Goal: Navigation & Orientation: Find specific page/section

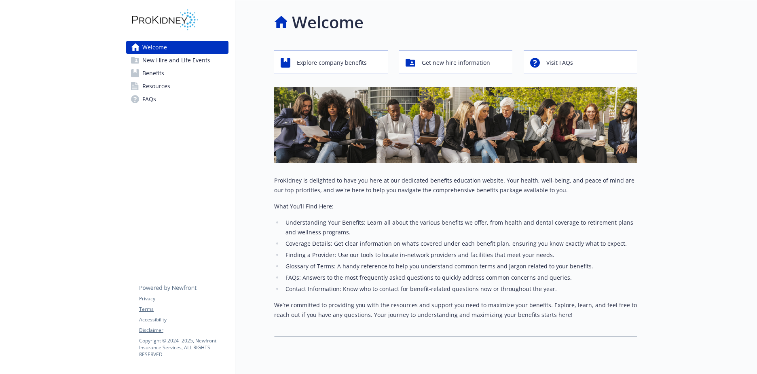
click at [158, 87] on span "Resources" at bounding box center [156, 86] width 28 height 13
